Goal: Task Accomplishment & Management: Use online tool/utility

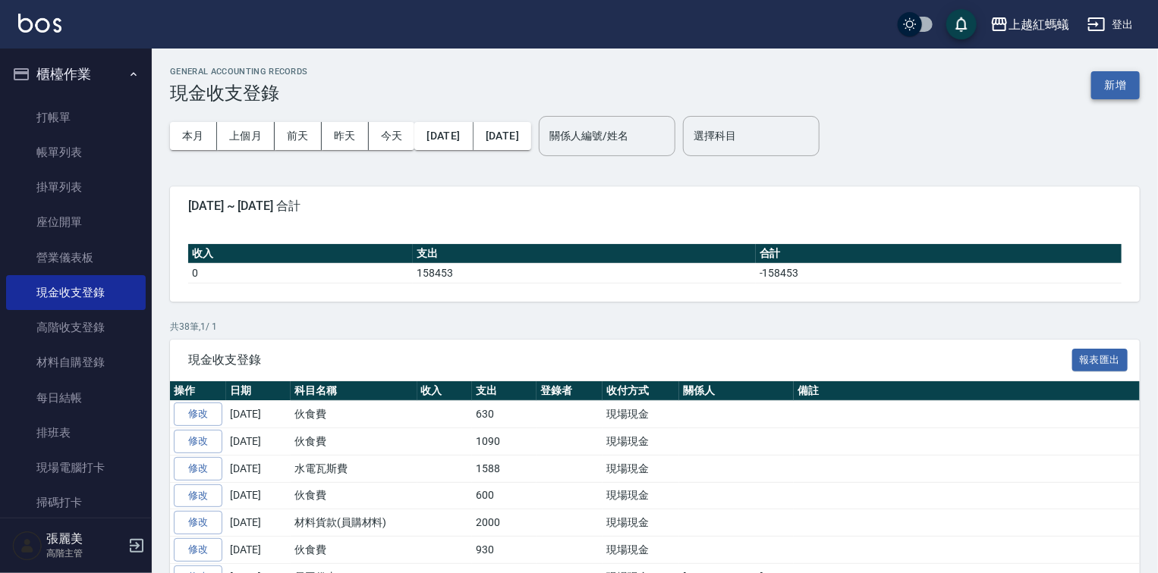
click at [1114, 83] on button "新增" at bounding box center [1115, 85] width 49 height 28
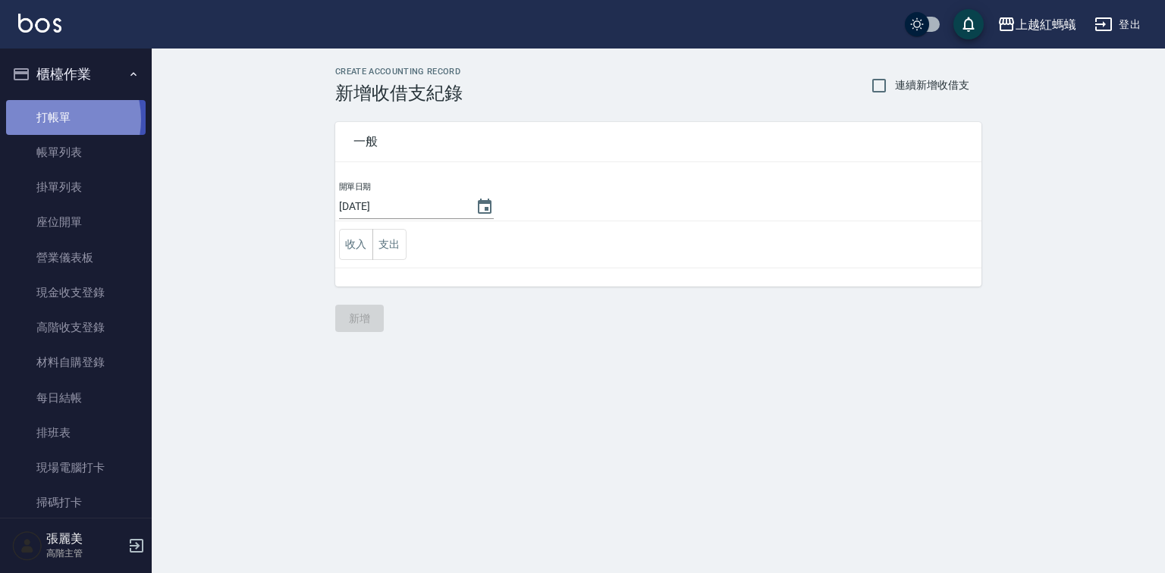
click at [54, 119] on link "打帳單" at bounding box center [76, 117] width 140 height 35
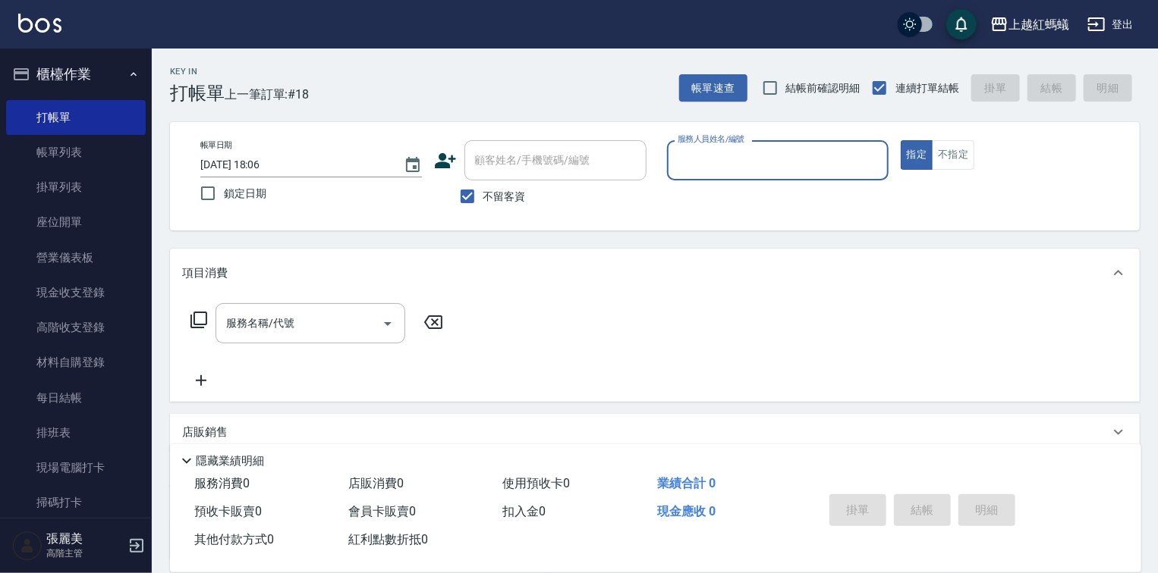
click at [778, 173] on input "服務人員姓名/編號" at bounding box center [778, 160] width 208 height 27
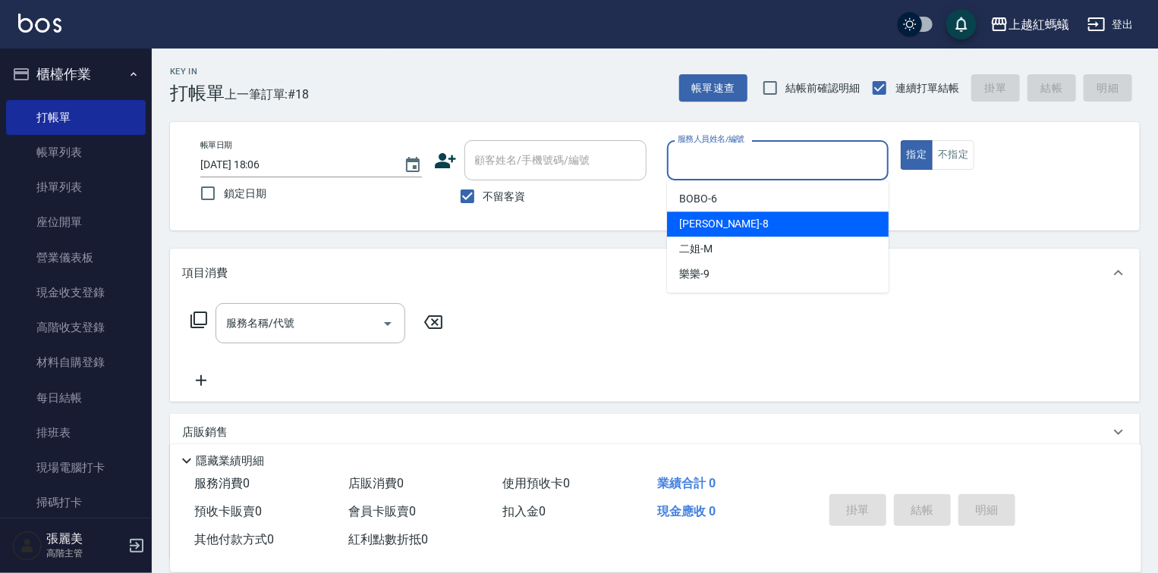
click at [749, 225] on div "[PERSON_NAME] -8" at bounding box center [778, 224] width 222 height 25
type input "[PERSON_NAME]-8"
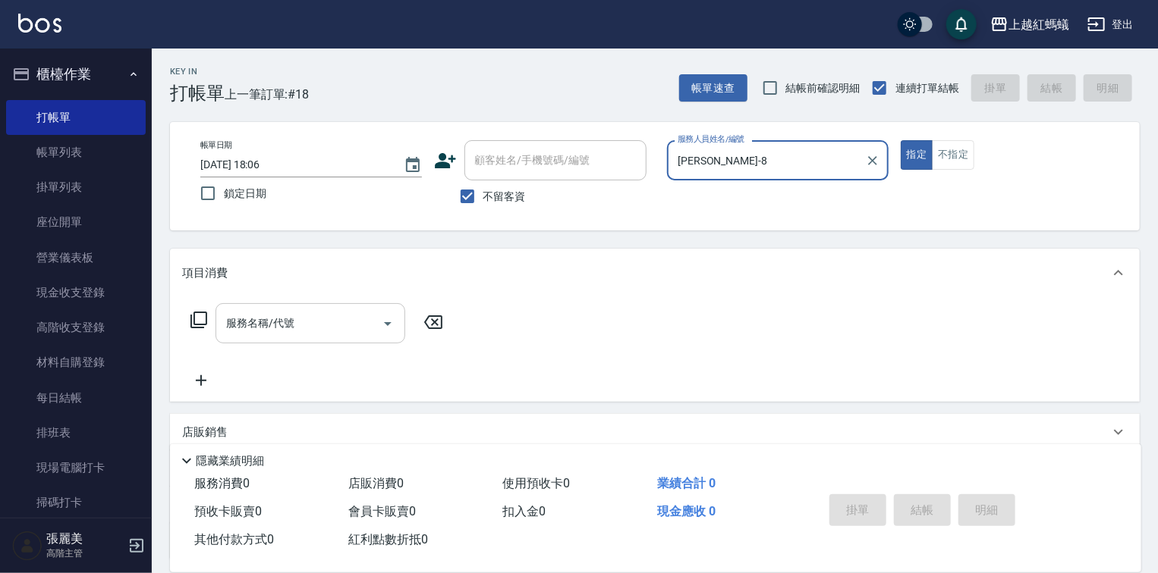
click at [334, 325] on input "服務名稱/代號" at bounding box center [298, 323] width 153 height 27
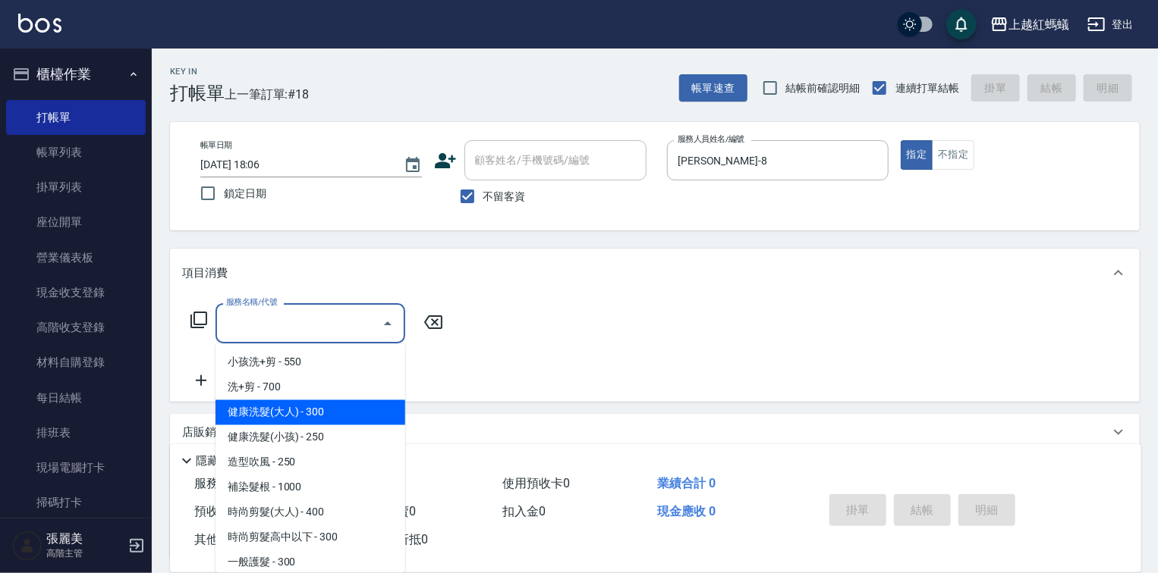
click at [326, 415] on span "健康洗髮(大人) - 300" at bounding box center [310, 413] width 190 height 25
type input "健康洗髮(大人)(201)"
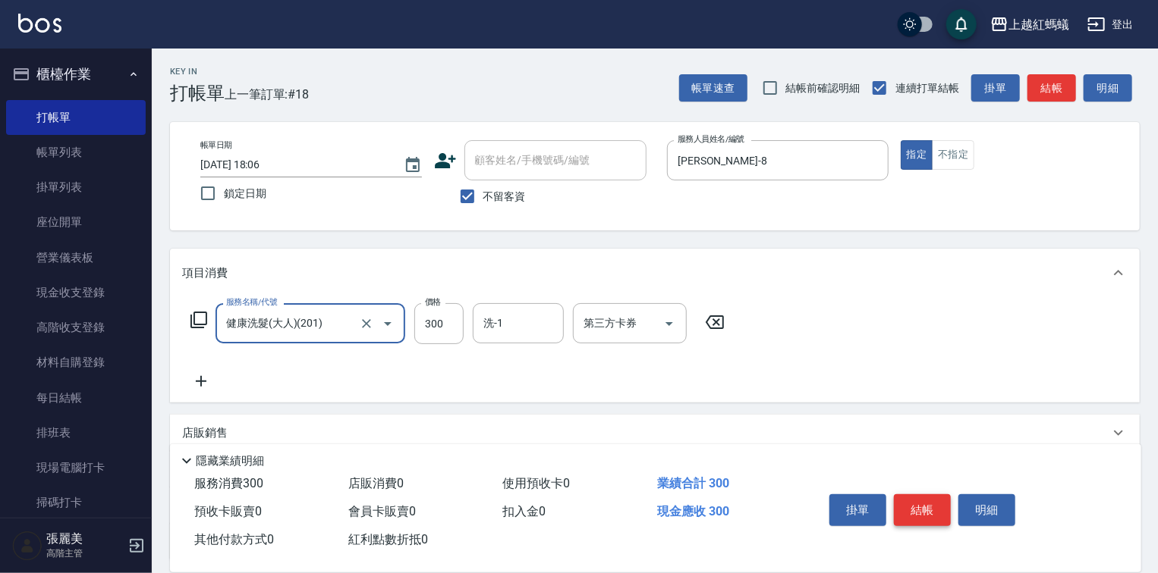
click at [913, 507] on button "結帳" at bounding box center [922, 511] width 57 height 32
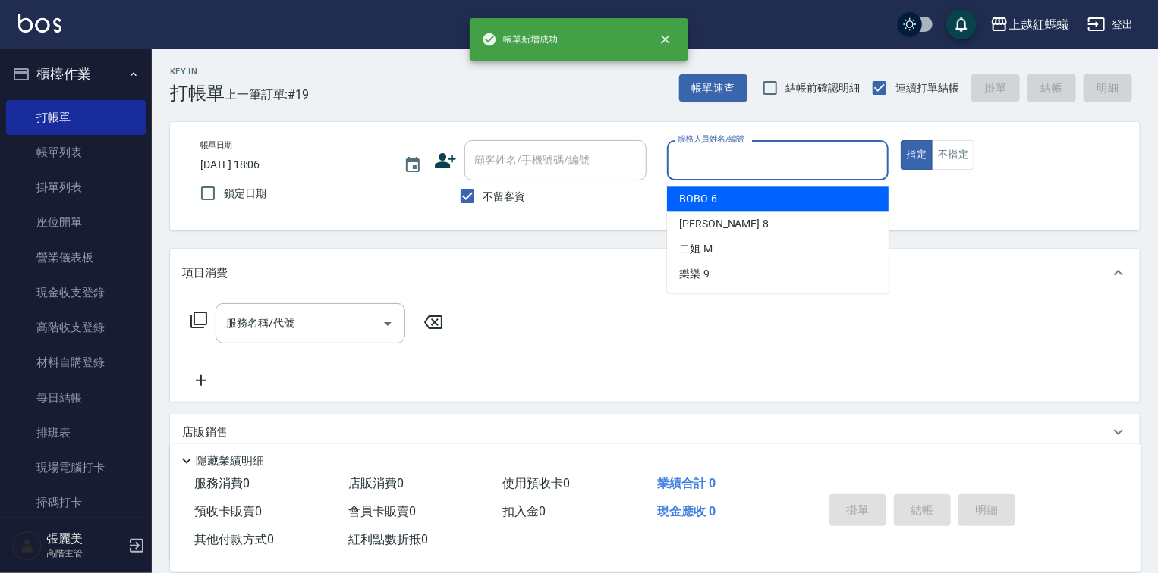
click at [755, 168] on input "服務人員姓名/編號" at bounding box center [778, 160] width 208 height 27
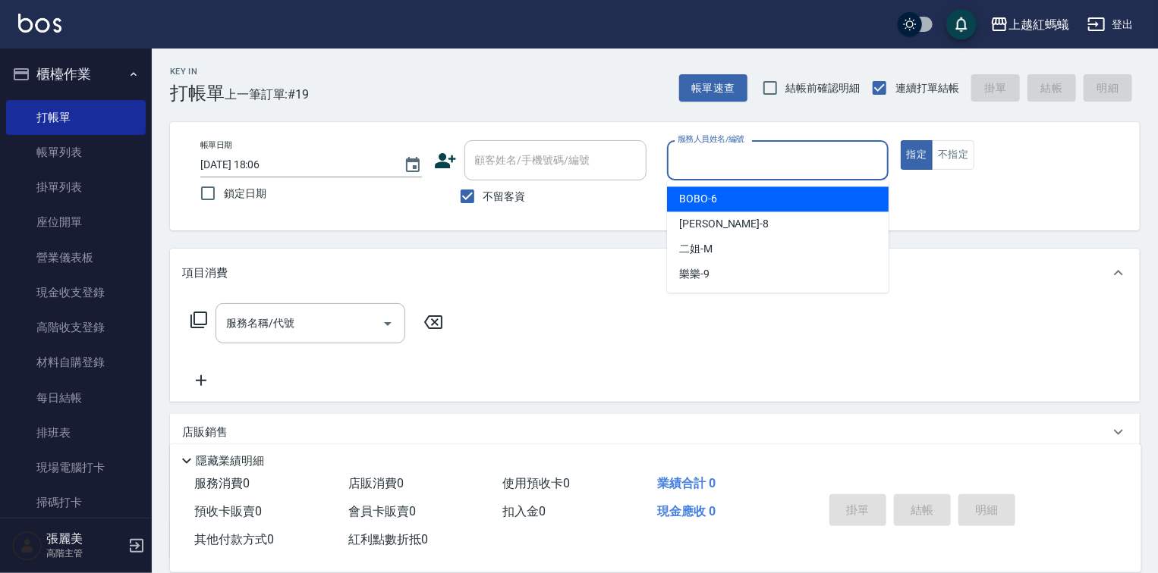
click at [753, 206] on div "BOBO -6" at bounding box center [778, 199] width 222 height 25
type input "BOBO-6"
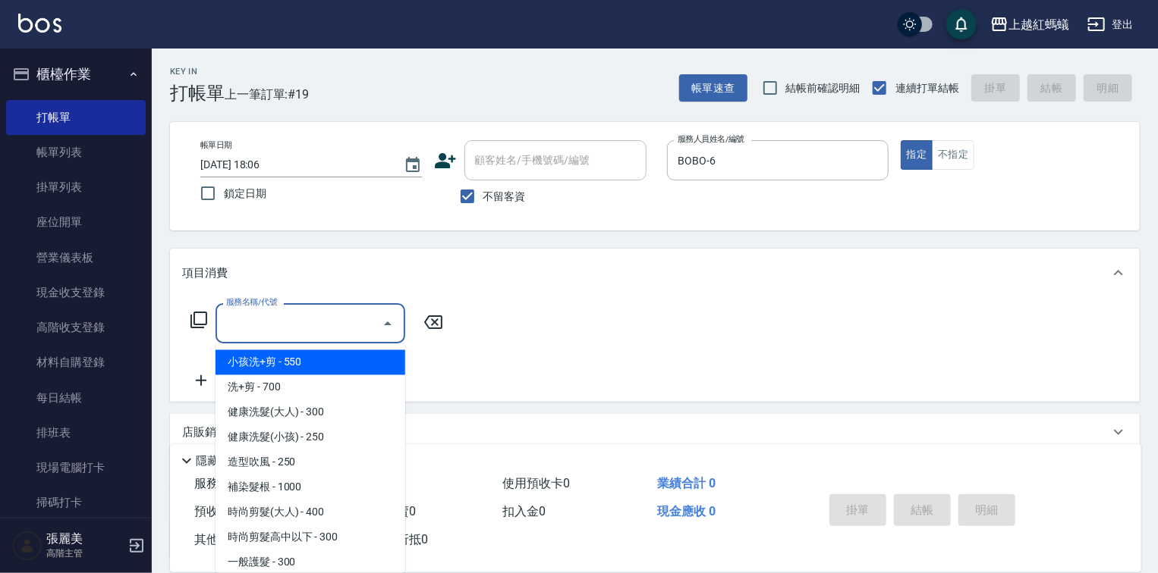
click at [331, 326] on input "服務名稱/代號" at bounding box center [298, 323] width 153 height 27
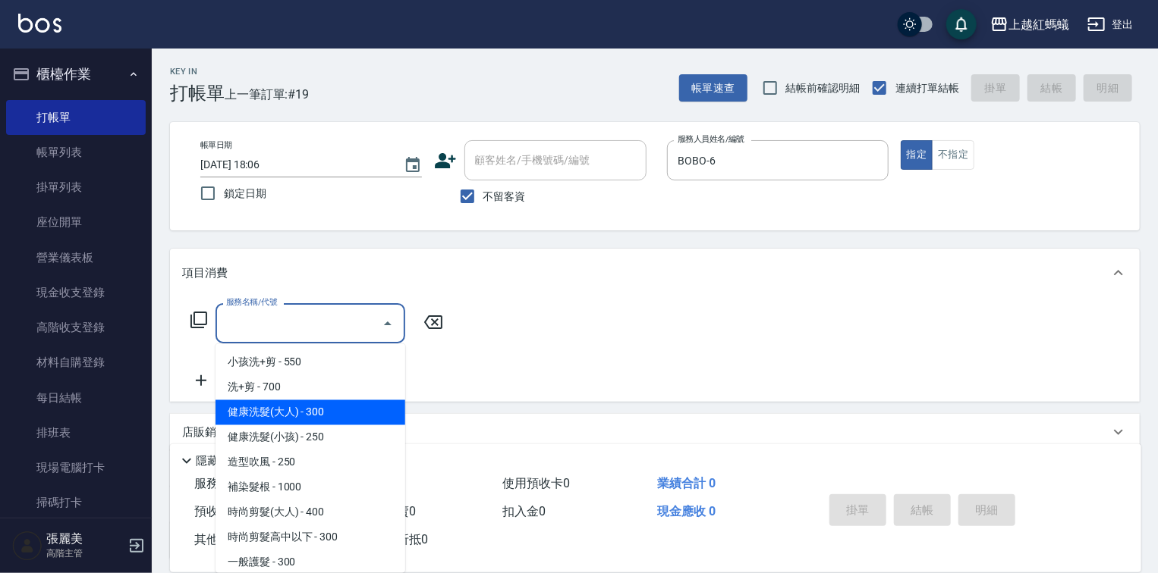
click at [341, 408] on span "健康洗髮(大人) - 300" at bounding box center [310, 413] width 190 height 25
type input "健康洗髮(大人)(201)"
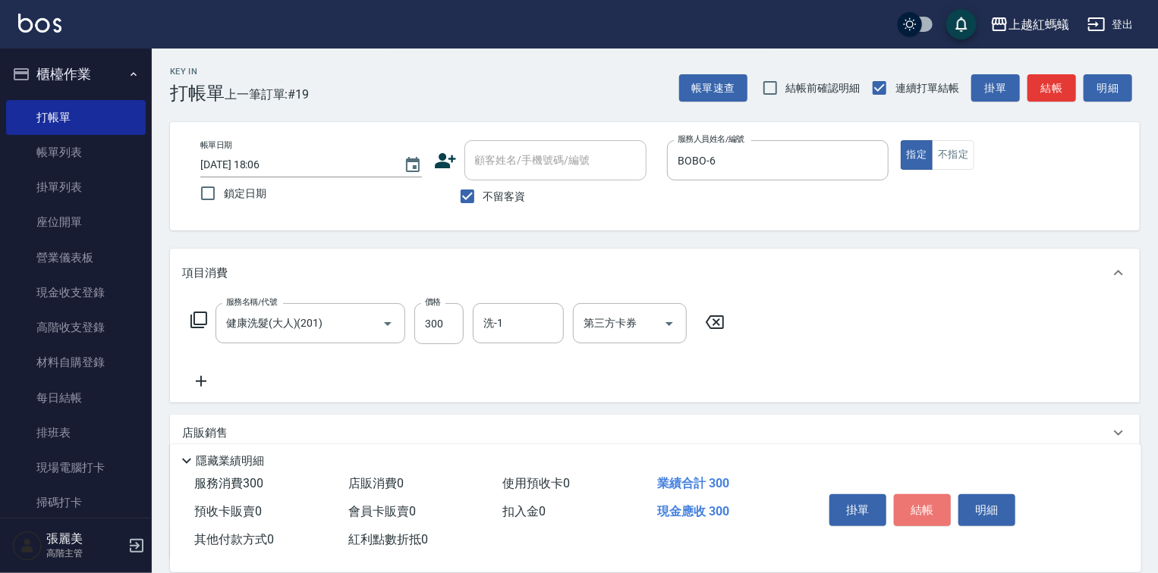
click at [917, 517] on button "結帳" at bounding box center [922, 511] width 57 height 32
